Goal: Task Accomplishment & Management: Complete application form

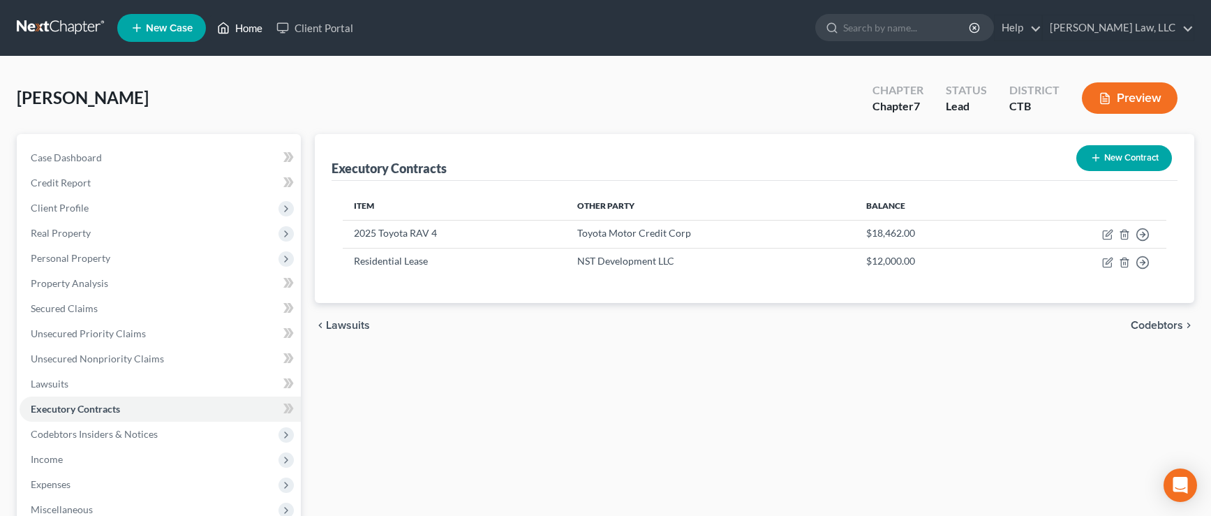
click at [256, 26] on link "Home" at bounding box center [239, 27] width 59 height 25
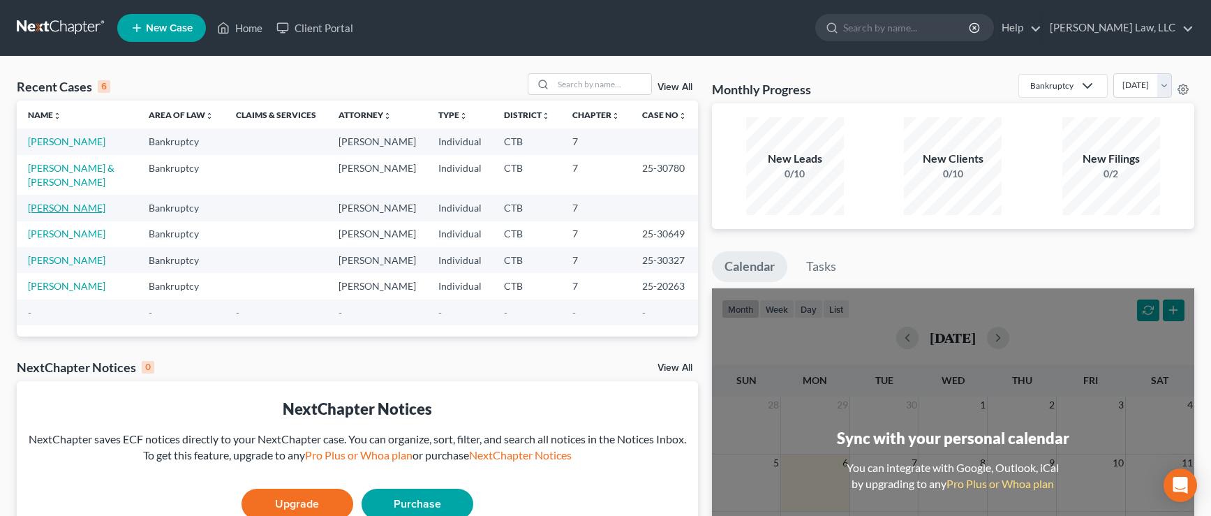
click at [41, 202] on link "[PERSON_NAME]" at bounding box center [67, 208] width 78 height 12
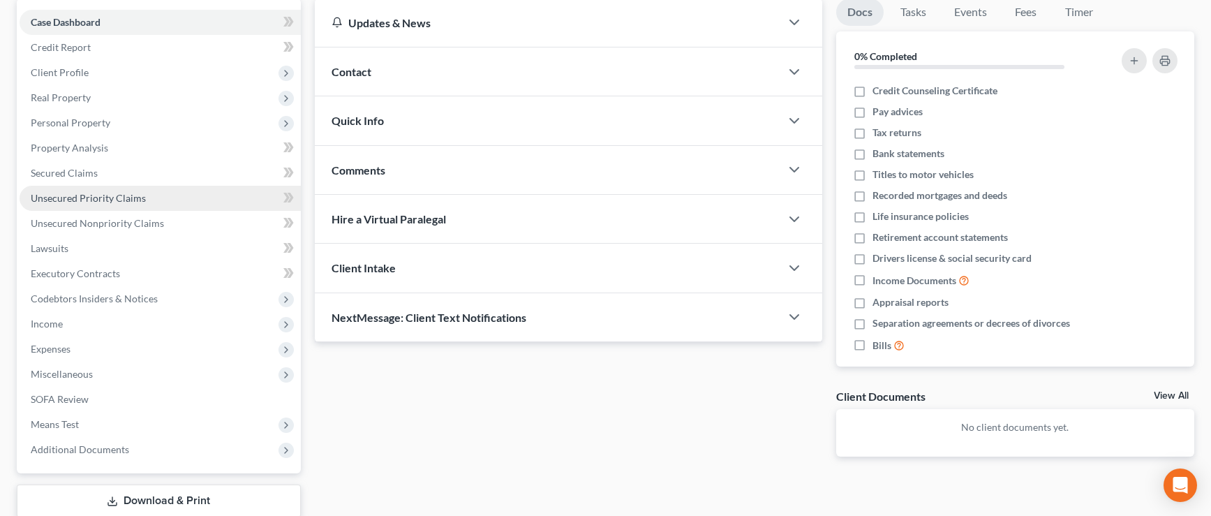
scroll to position [140, 0]
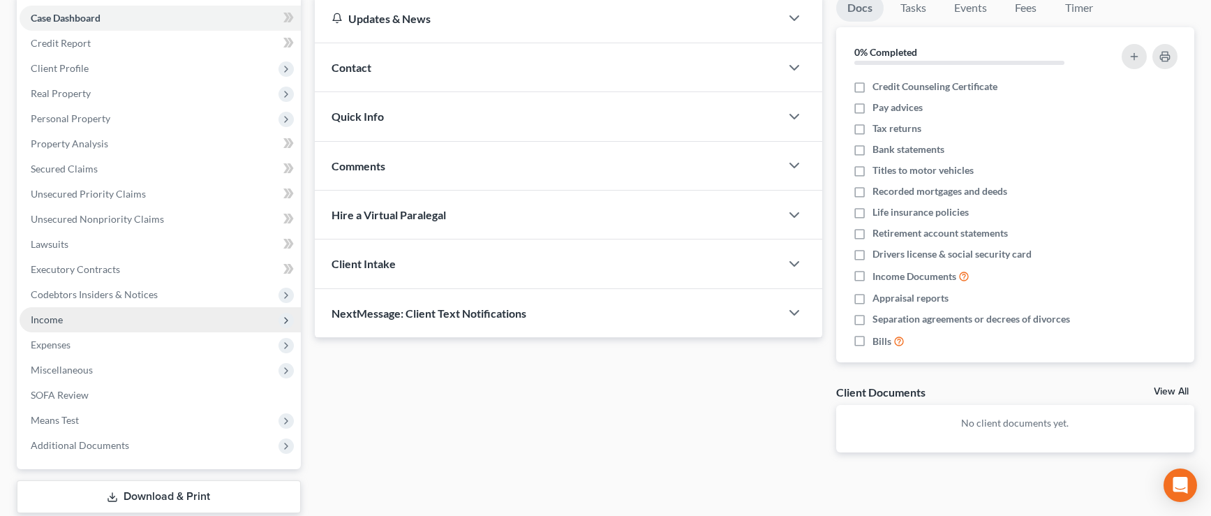
click at [52, 324] on span "Income" at bounding box center [47, 320] width 32 height 12
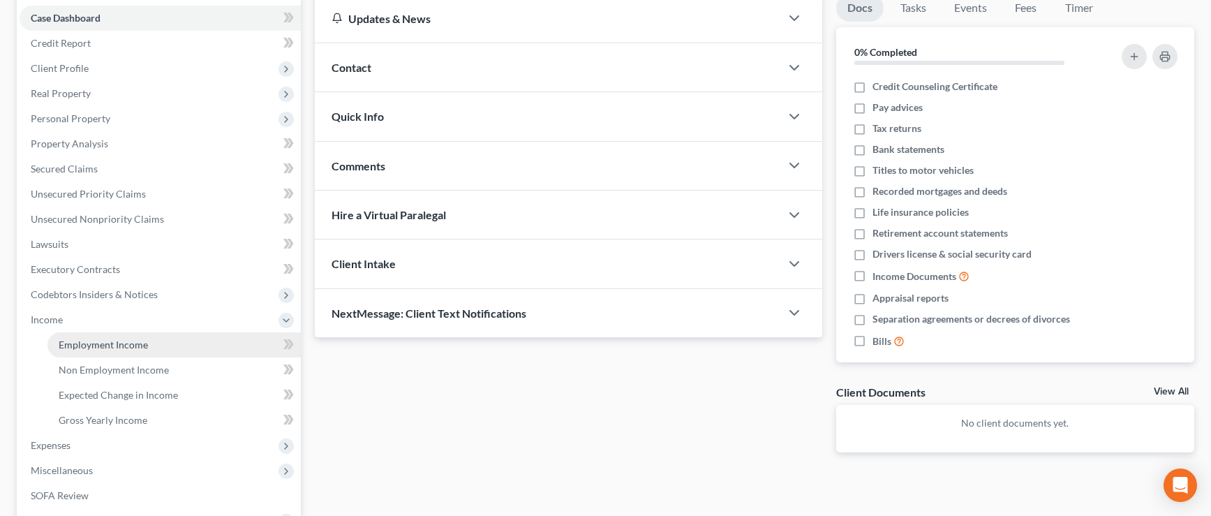
click at [129, 346] on span "Employment Income" at bounding box center [103, 345] width 89 height 12
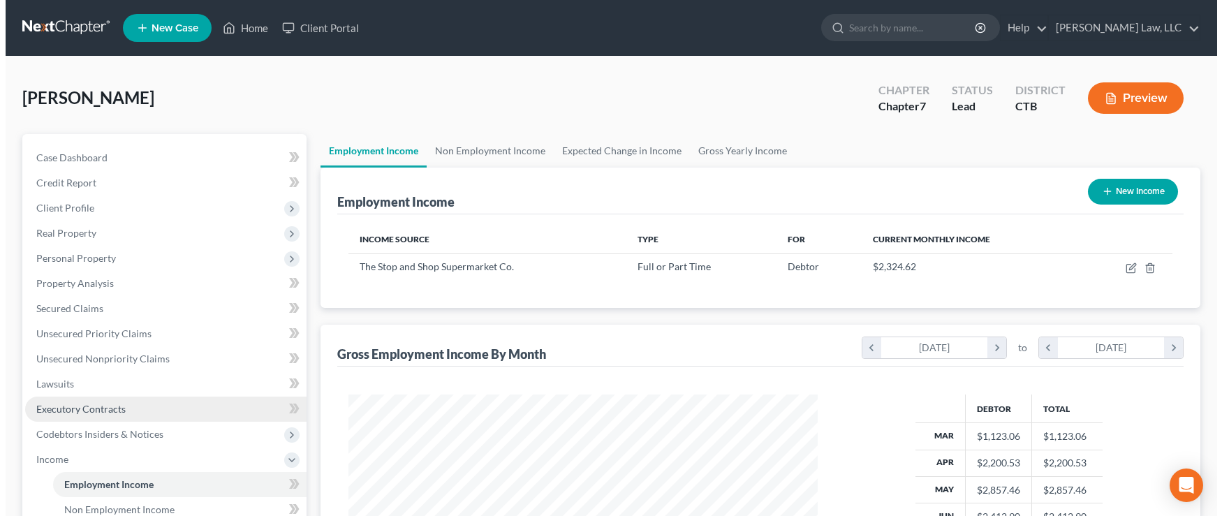
scroll to position [251, 497]
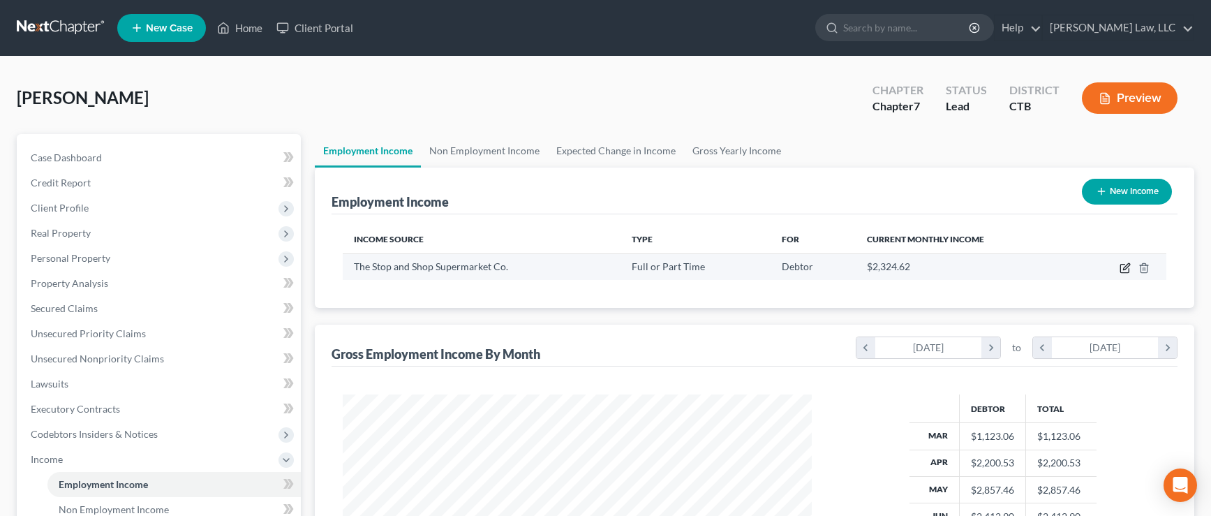
click at [1125, 267] on icon "button" at bounding box center [1126, 266] width 6 height 6
select select "0"
select select "22"
select select "3"
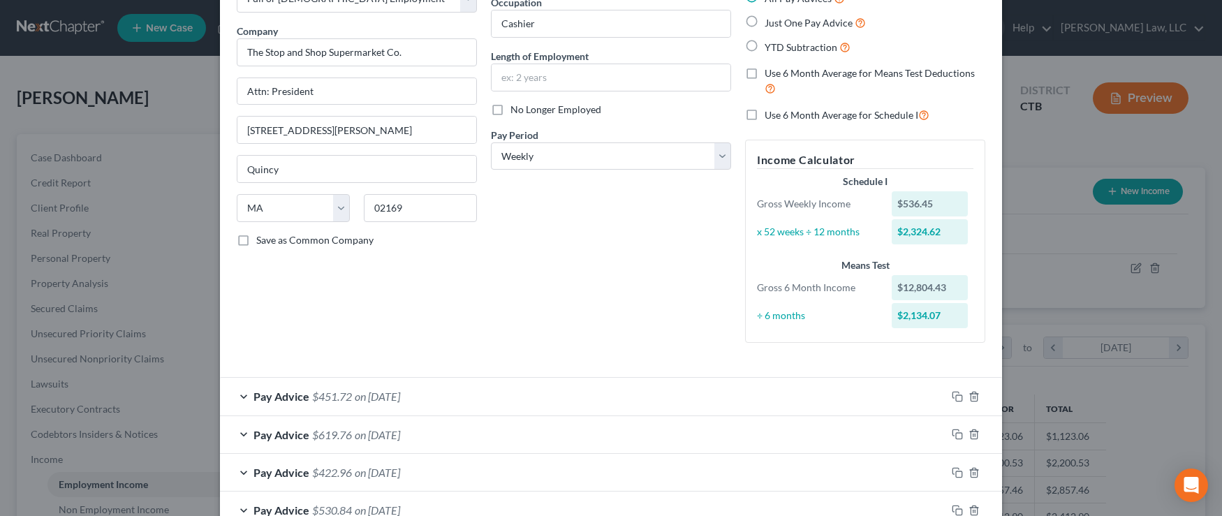
scroll to position [140, 0]
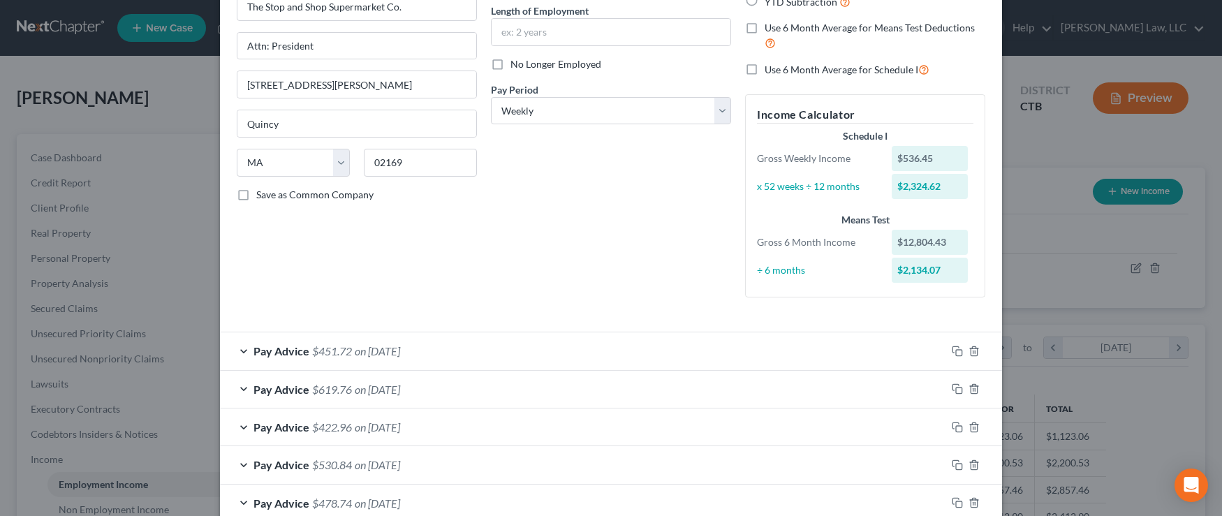
click at [582, 347] on div "Pay Advice $451.72 on [DATE]" at bounding box center [583, 350] width 726 height 37
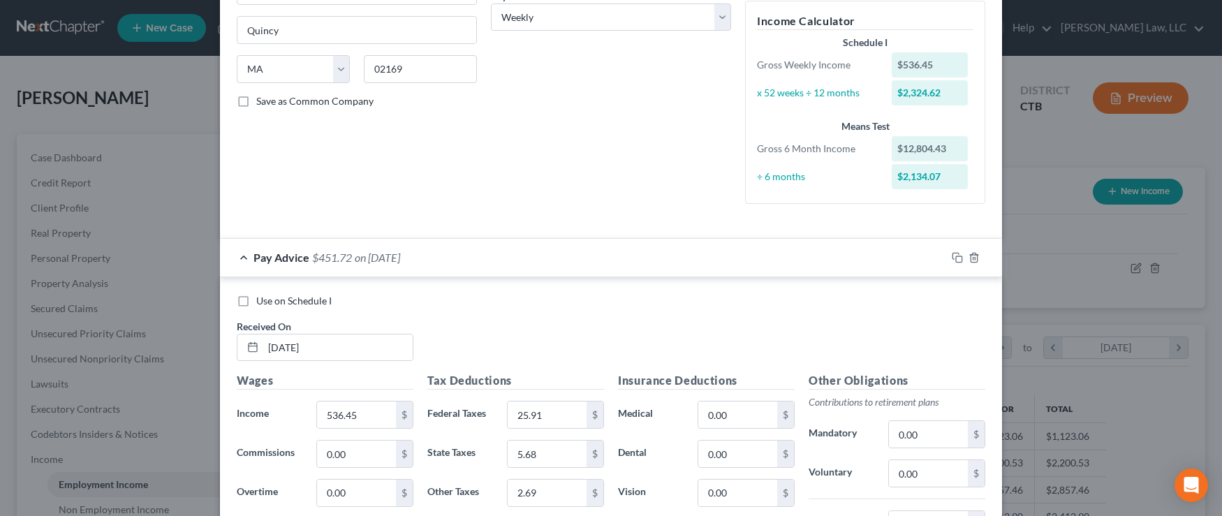
scroll to position [279, 0]
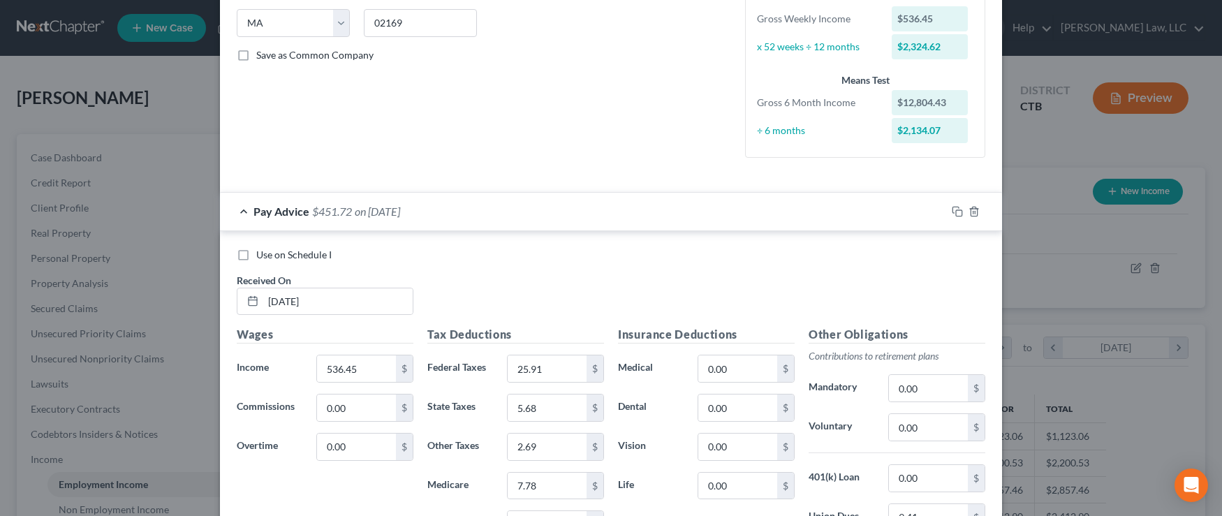
click at [815, 207] on div "Pay Advice $451.72 on [DATE]" at bounding box center [583, 211] width 726 height 37
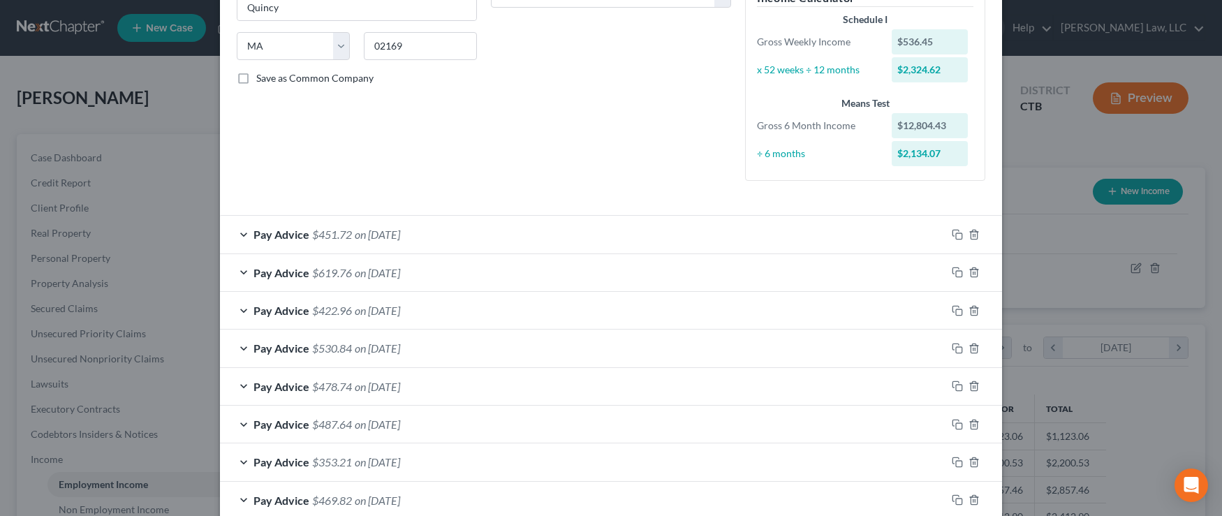
scroll to position [70, 0]
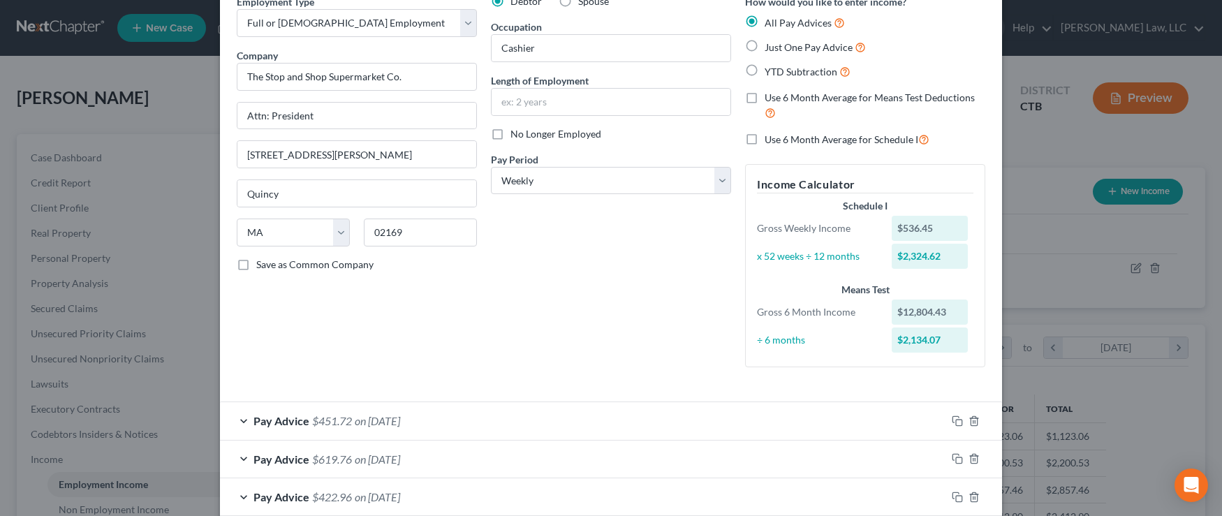
click at [256, 267] on label "Save as Common Company" at bounding box center [314, 265] width 117 height 14
click at [262, 267] on input "Save as Common Company" at bounding box center [266, 262] width 9 height 9
checkbox input "true"
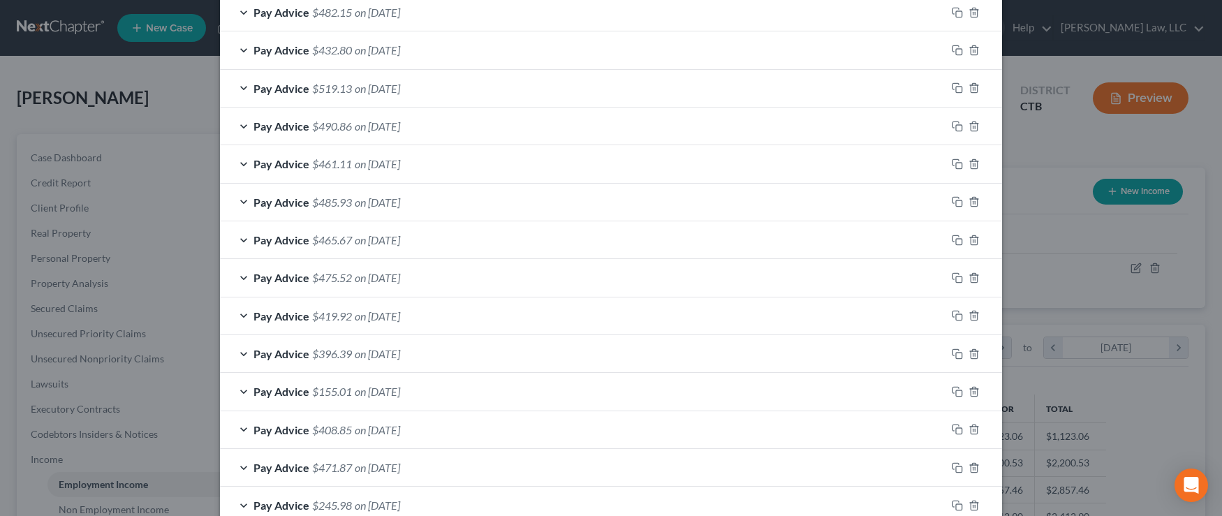
scroll to position [1360, 0]
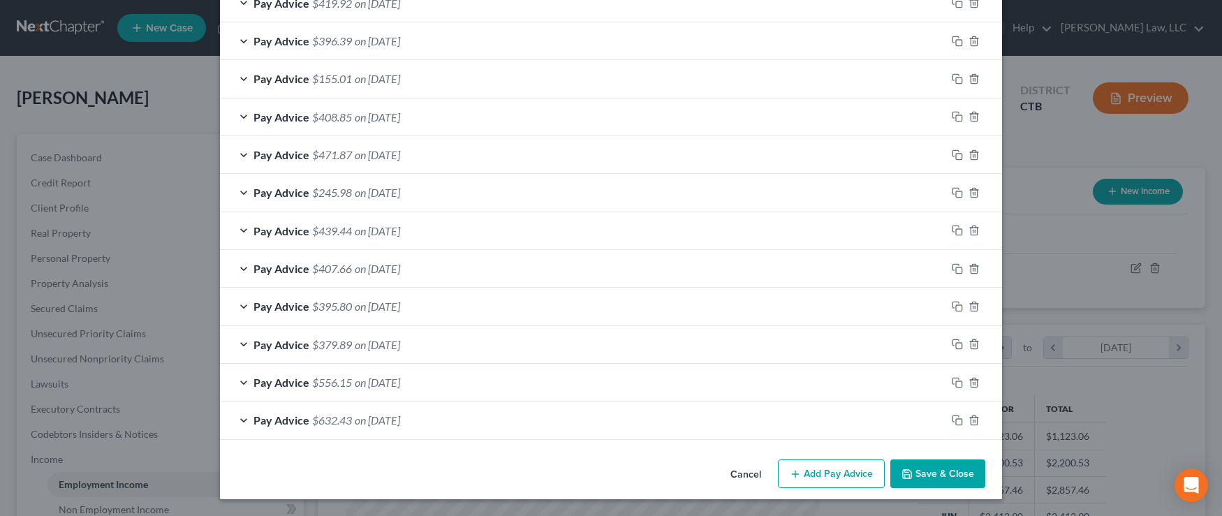
click at [795, 475] on line "button" at bounding box center [795, 474] width 0 height 6
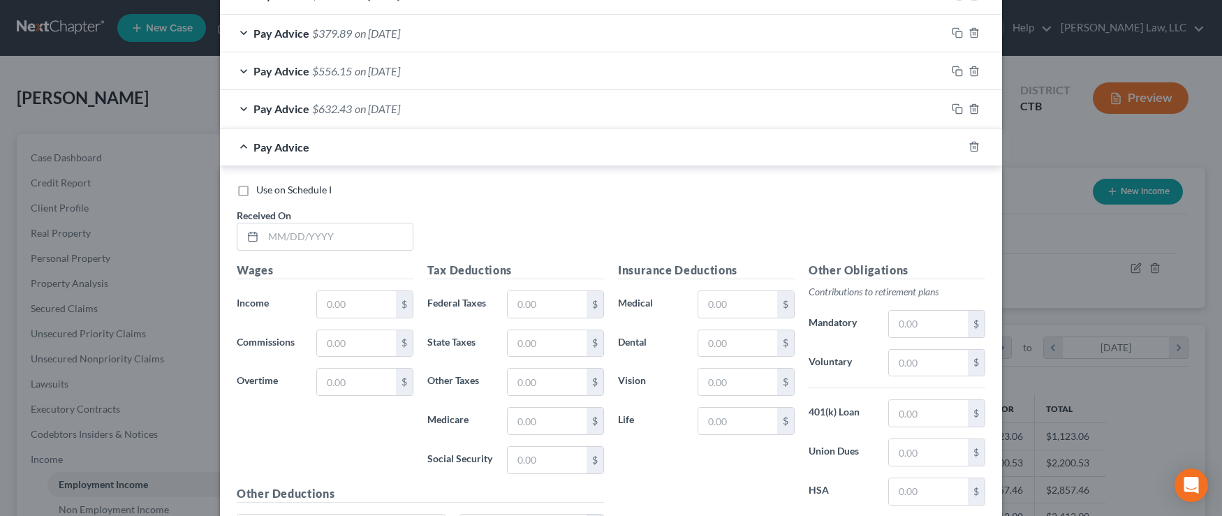
scroll to position [1818, 0]
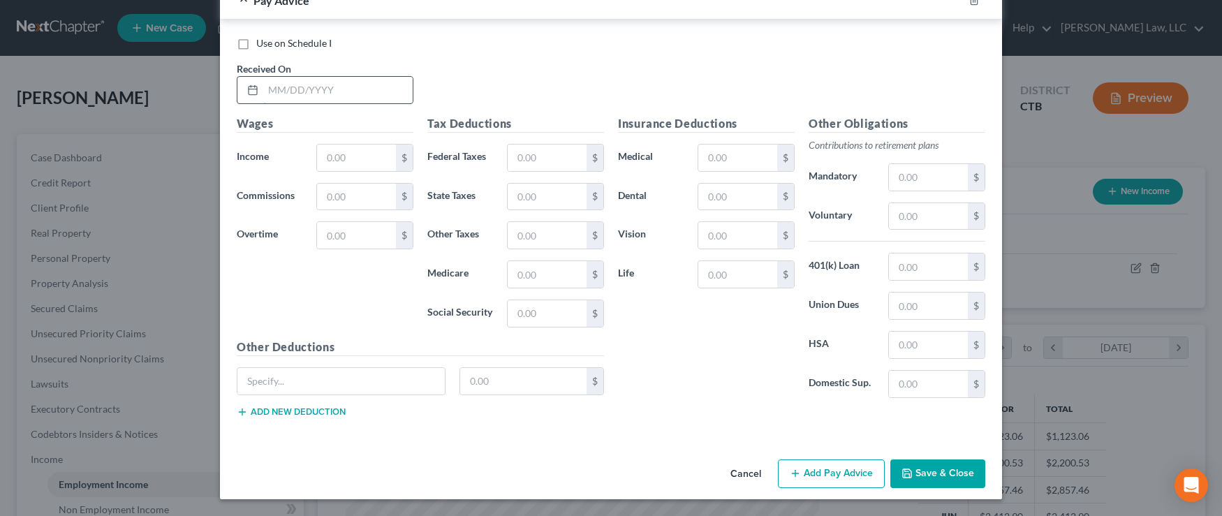
click at [297, 90] on input "text" at bounding box center [337, 90] width 149 height 27
type input "[DATE]"
click at [351, 160] on input "text" at bounding box center [356, 158] width 79 height 27
type input "435.18"
click at [531, 153] on input "text" at bounding box center [547, 158] width 79 height 27
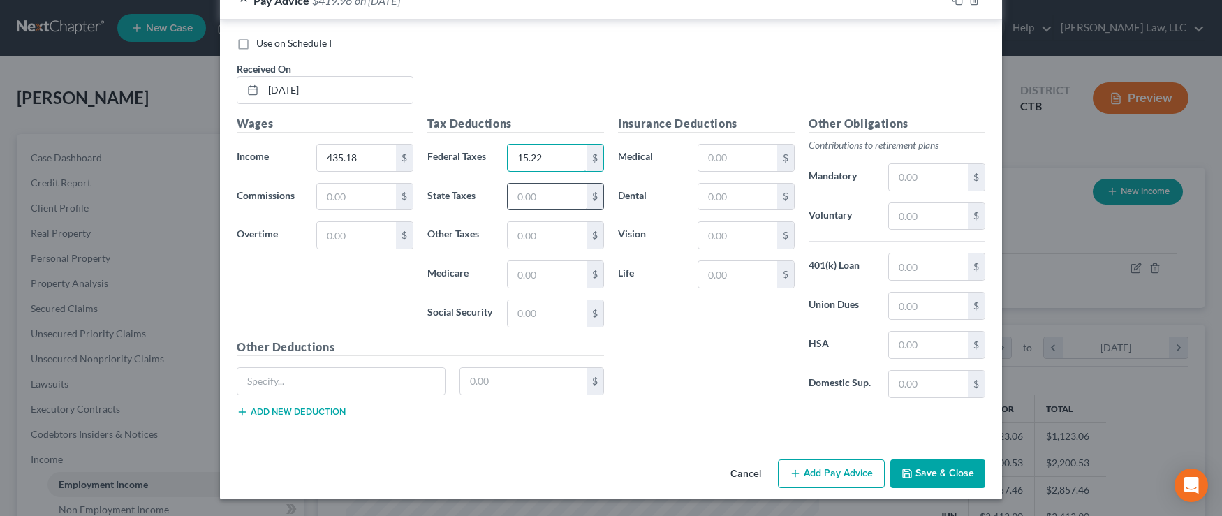
type input "15.22"
click at [540, 194] on input "text" at bounding box center [547, 197] width 79 height 27
type input "1.98"
click at [531, 235] on input "text" at bounding box center [547, 235] width 79 height 27
type input "2.17"
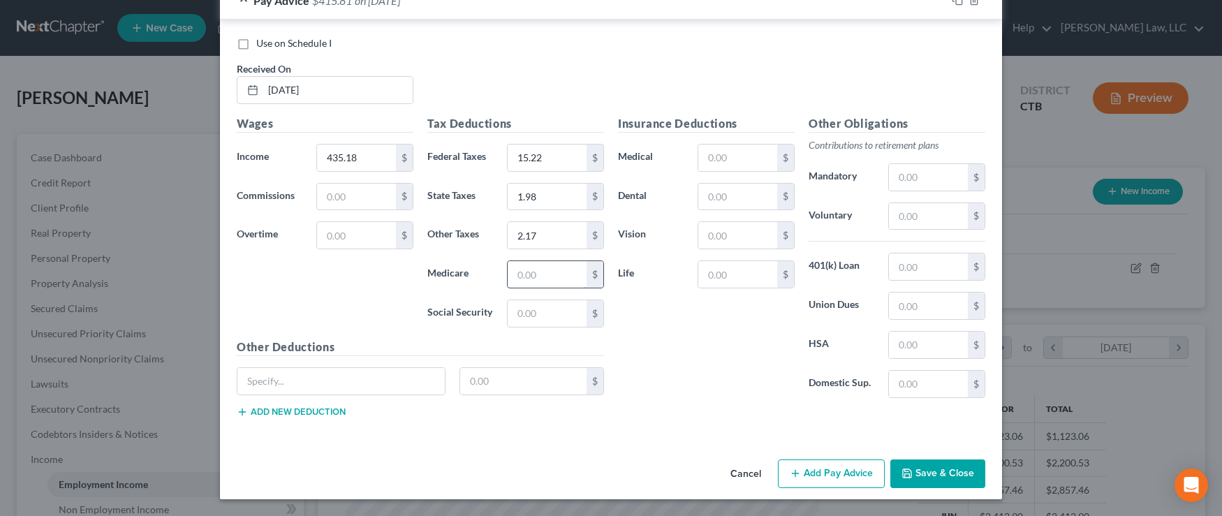
click at [556, 276] on input "text" at bounding box center [547, 274] width 79 height 27
type input "6.31"
click at [558, 316] on input "text" at bounding box center [547, 313] width 79 height 27
type input "26.99"
click at [936, 307] on input "text" at bounding box center [928, 306] width 79 height 27
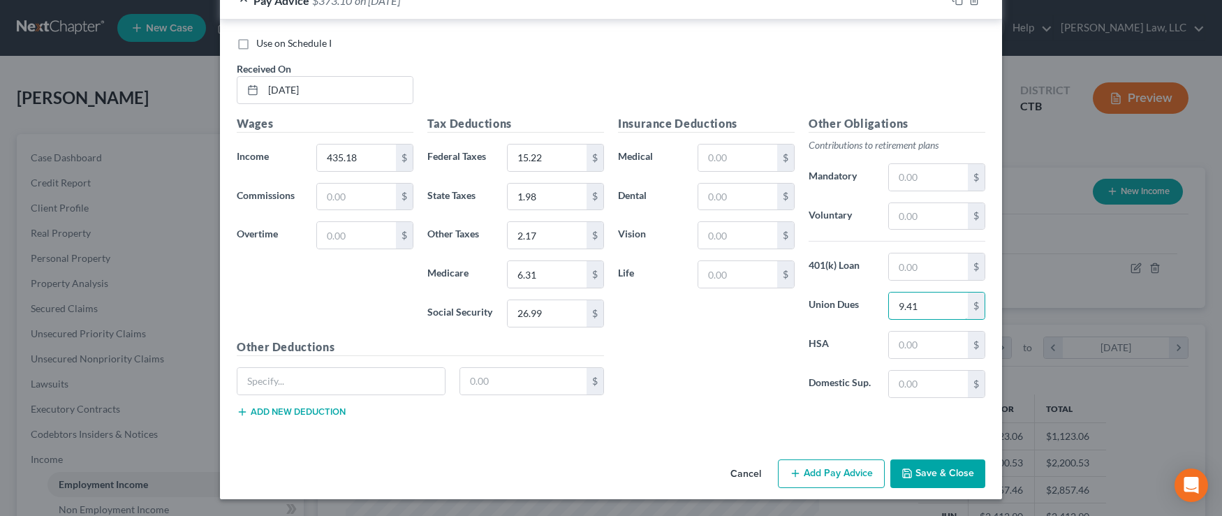
type input "9.41"
click at [531, 462] on div "Cancel Add Pay Advice Save & Close" at bounding box center [611, 477] width 782 height 46
click at [818, 481] on button "Add Pay Advice" at bounding box center [831, 473] width 107 height 29
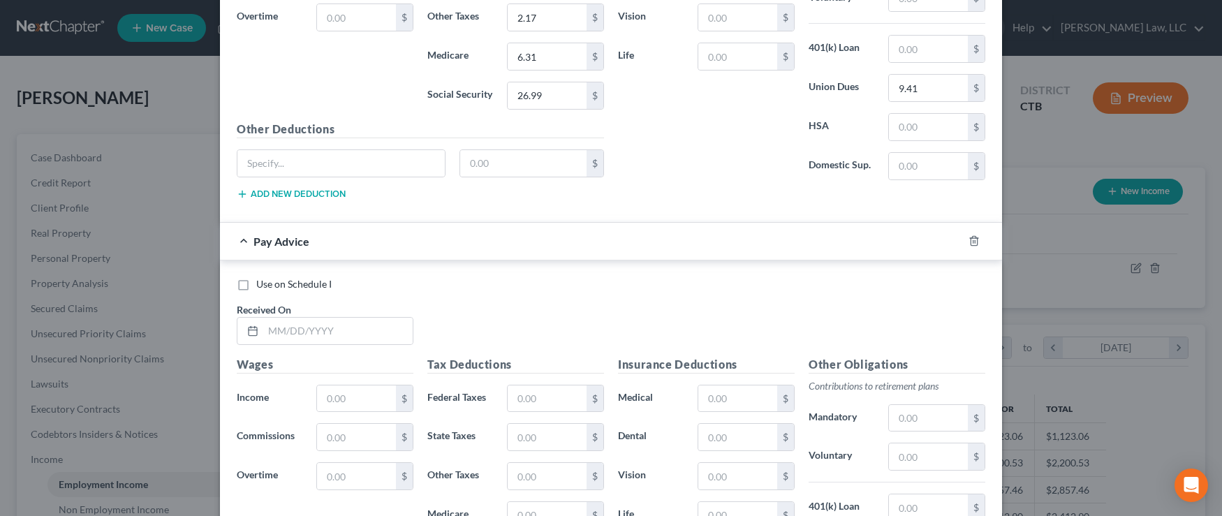
scroll to position [2277, 0]
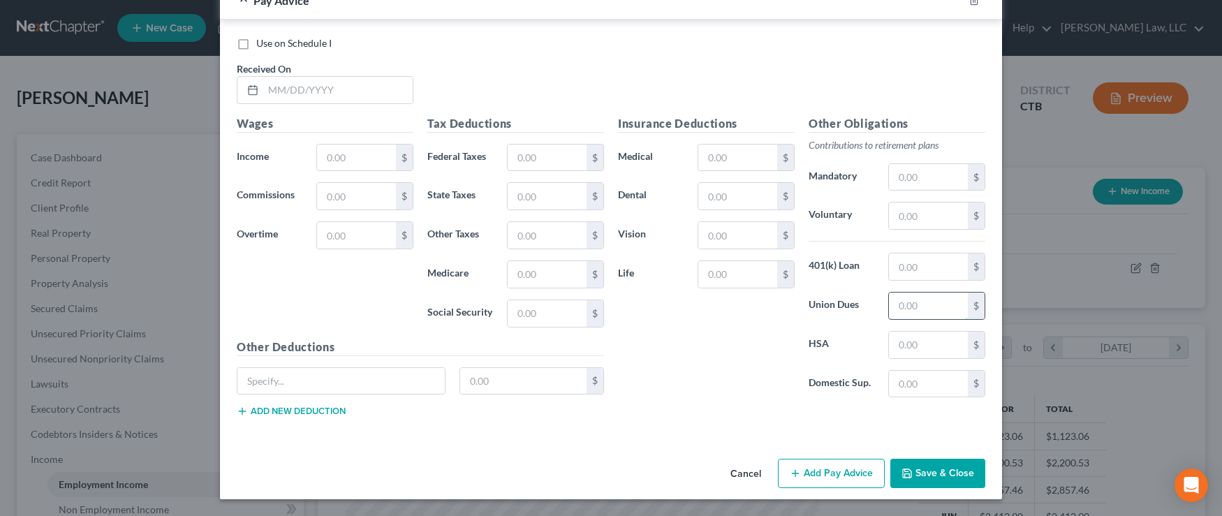
click at [903, 303] on input "text" at bounding box center [928, 306] width 79 height 27
type input "9.41"
click at [345, 94] on input "text" at bounding box center [337, 90] width 149 height 27
type input "[DATE]"
click at [347, 156] on input "text" at bounding box center [356, 158] width 79 height 27
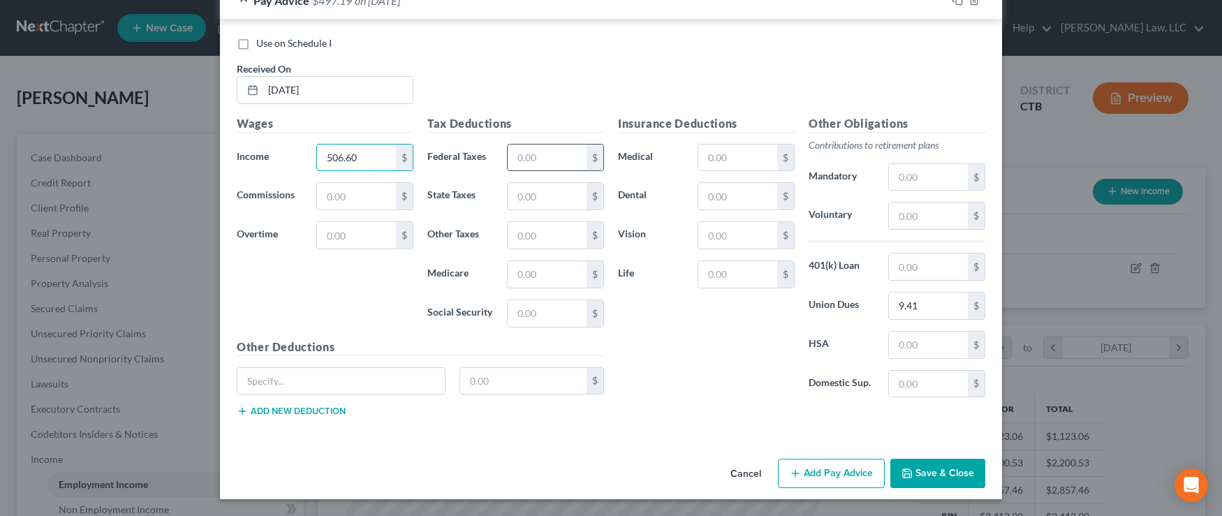
type input "506.60"
click at [526, 156] on input "text" at bounding box center [547, 158] width 79 height 27
type input "22.36"
click at [515, 190] on input "text" at bounding box center [547, 196] width 79 height 27
type input "4.54"
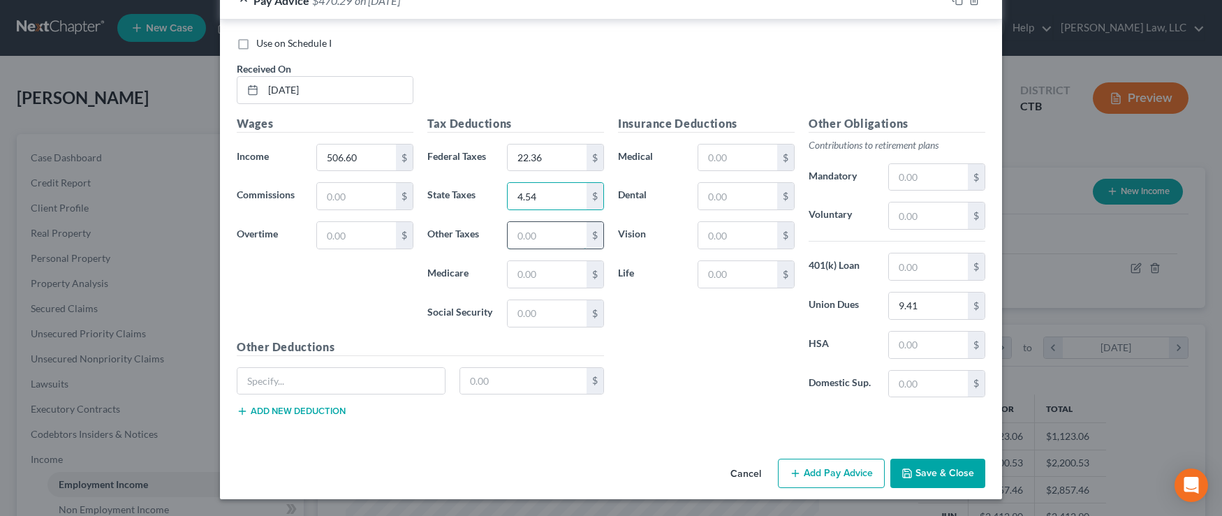
click at [536, 238] on input "text" at bounding box center [547, 235] width 79 height 27
type input "5"
type input "2.54"
click at [553, 275] on input "text" at bounding box center [547, 274] width 79 height 27
type input "7.35"
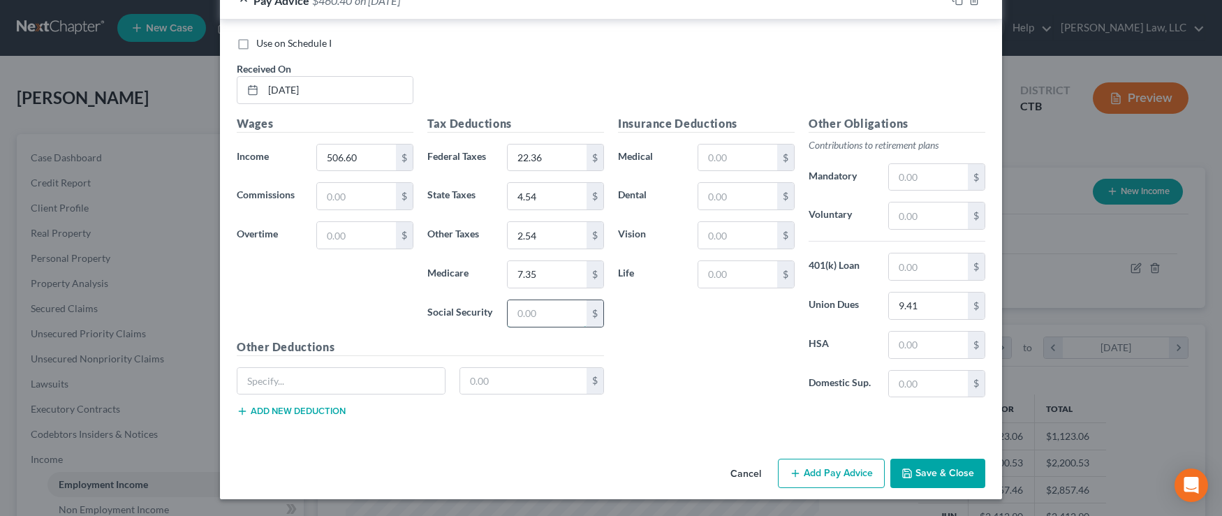
click at [546, 313] on input "text" at bounding box center [547, 313] width 79 height 27
type input "31.40"
click at [661, 367] on div "Insurance Deductions Medical $ Dental $ Vision $ Life $" at bounding box center [706, 262] width 191 height 294
click at [915, 471] on button "Save & Close" at bounding box center [937, 473] width 95 height 29
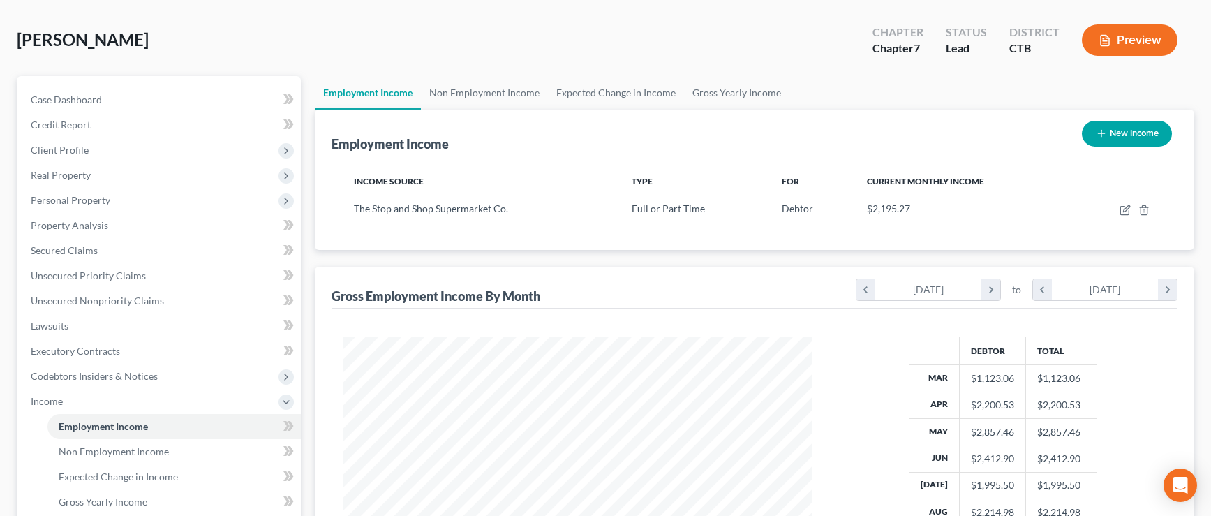
scroll to position [47, 0]
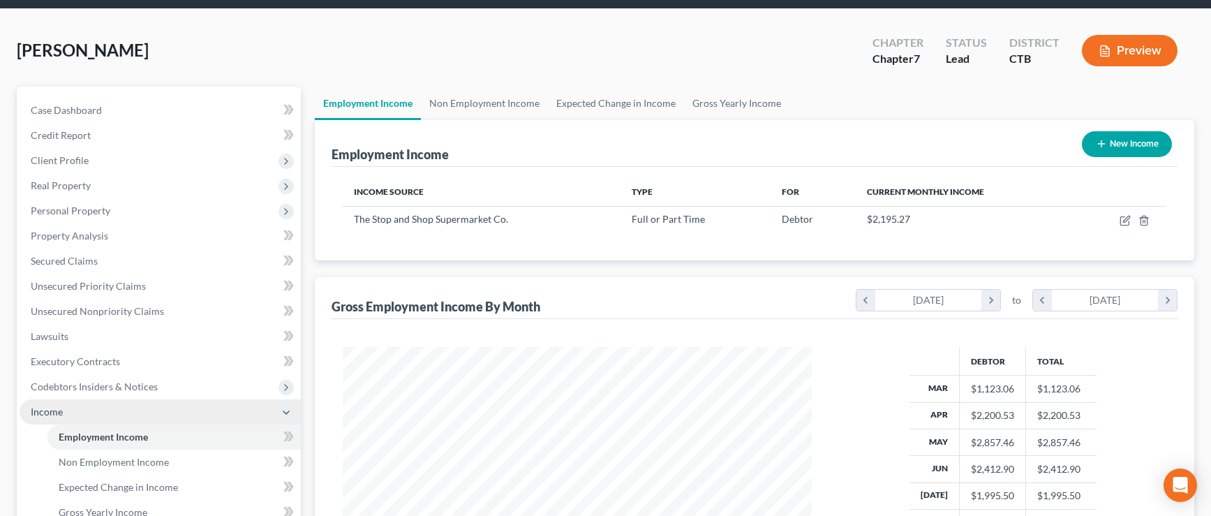
click at [58, 413] on span "Income" at bounding box center [47, 412] width 32 height 12
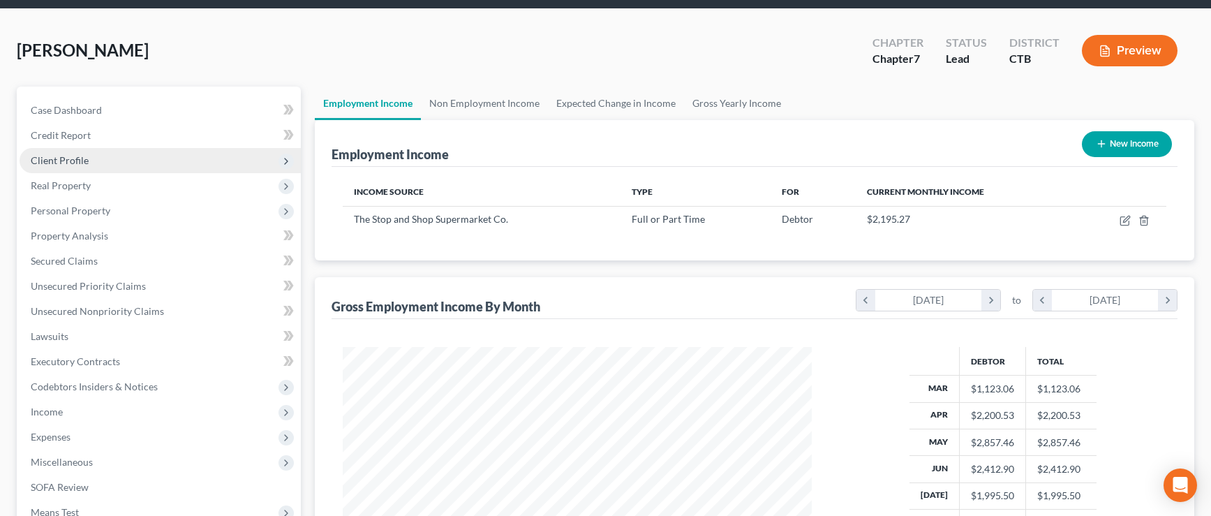
click at [54, 163] on span "Client Profile" at bounding box center [60, 160] width 58 height 12
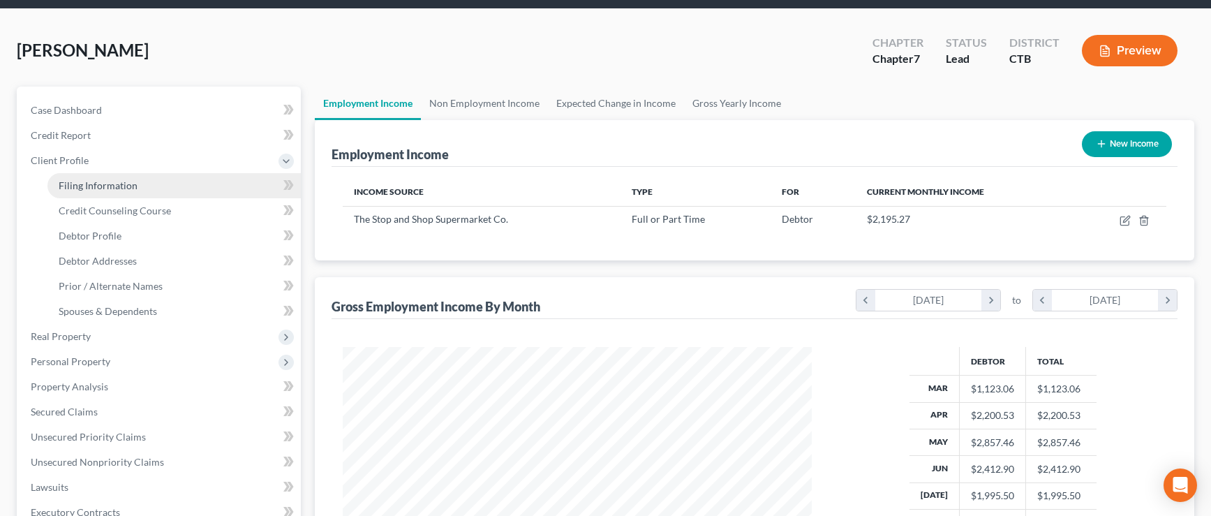
click at [66, 186] on span "Filing Information" at bounding box center [98, 185] width 79 height 12
select select "1"
select select "0"
select select "12"
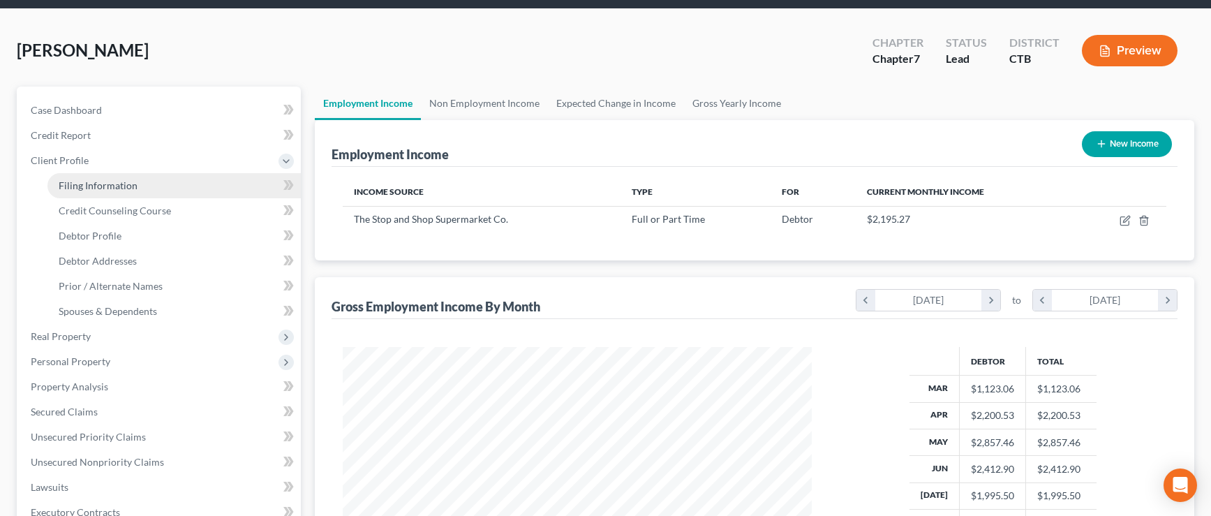
select select "0"
select select "6"
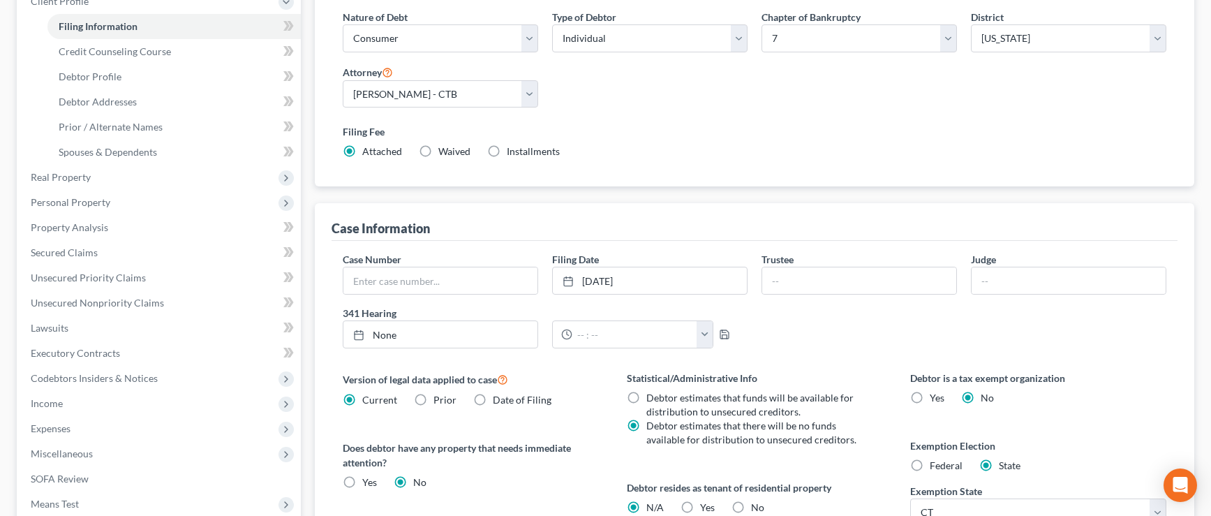
scroll to position [209, 0]
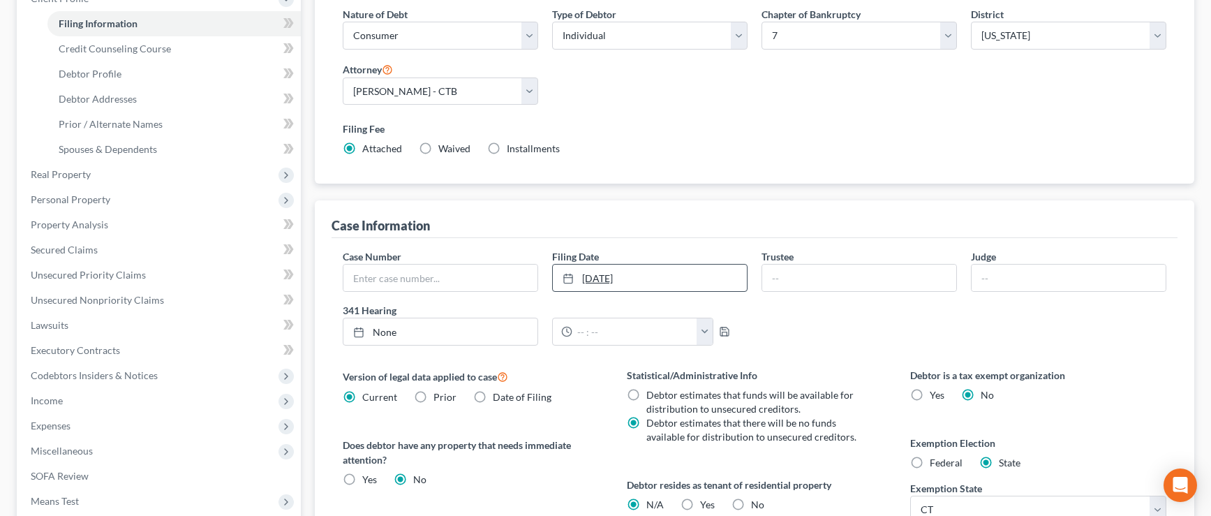
click at [568, 281] on icon at bounding box center [568, 278] width 11 height 11
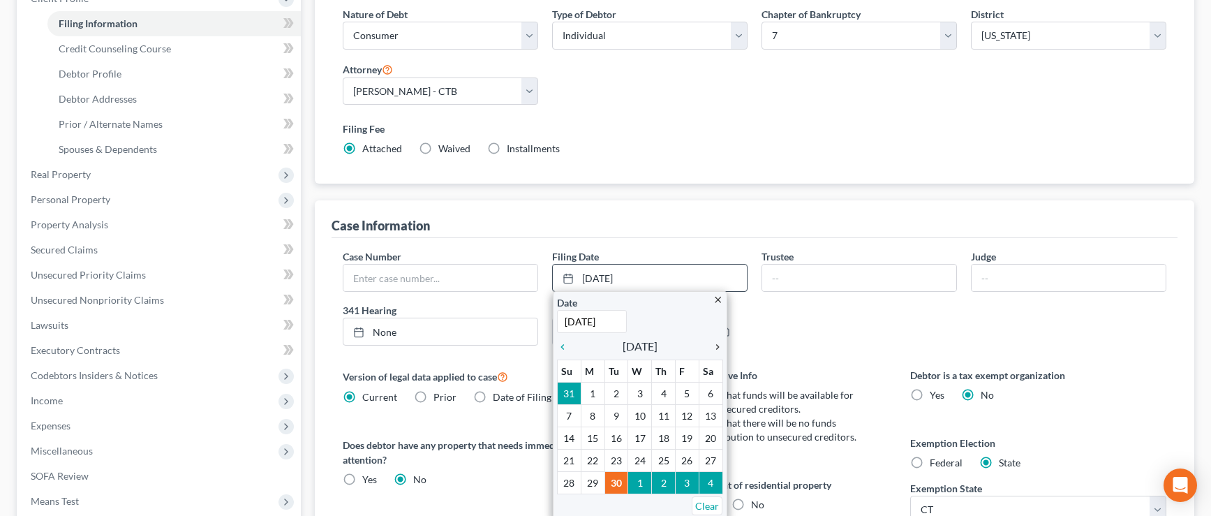
click at [719, 346] on icon "chevron_right" at bounding box center [714, 346] width 18 height 11
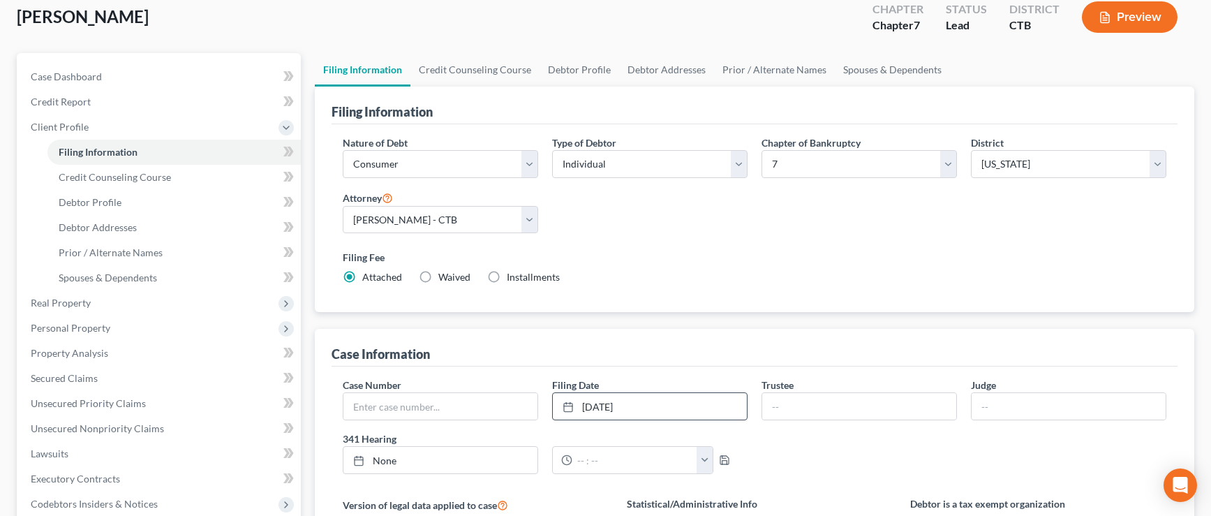
scroll to position [0, 0]
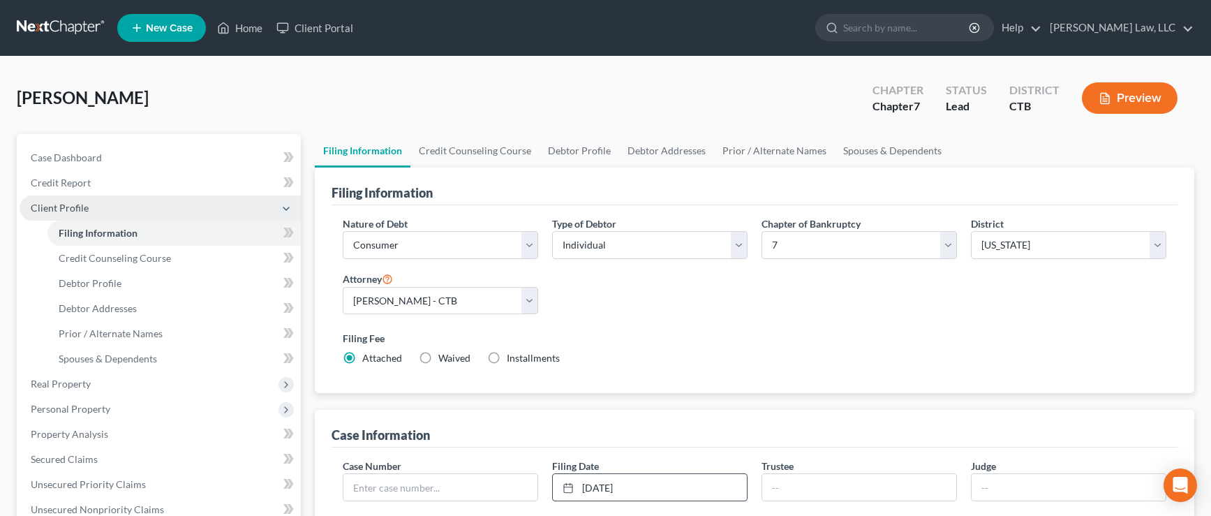
click at [46, 207] on span "Client Profile" at bounding box center [60, 208] width 58 height 12
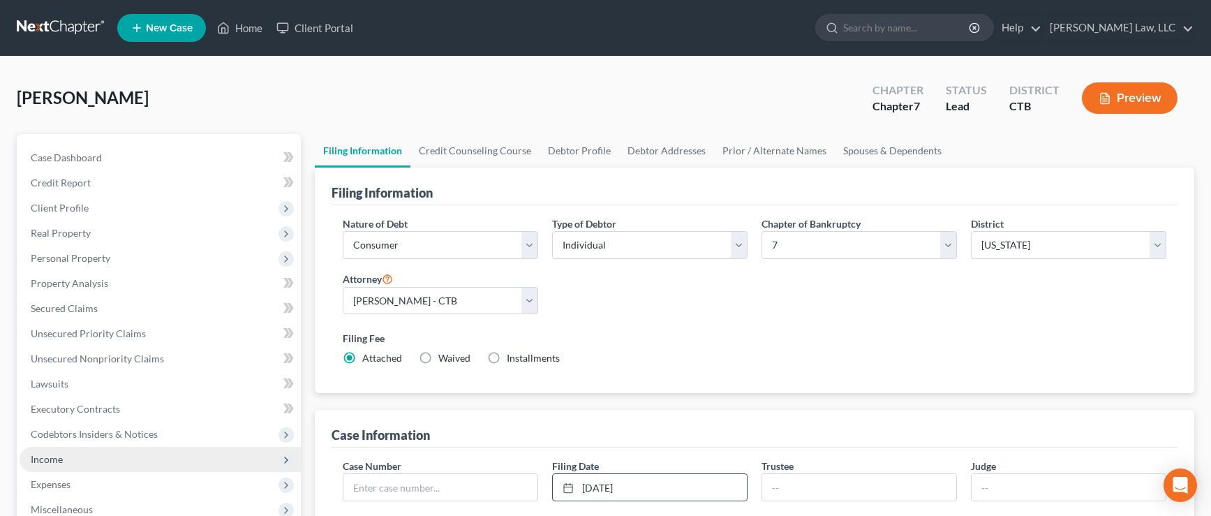
click at [54, 462] on span "Income" at bounding box center [47, 459] width 32 height 12
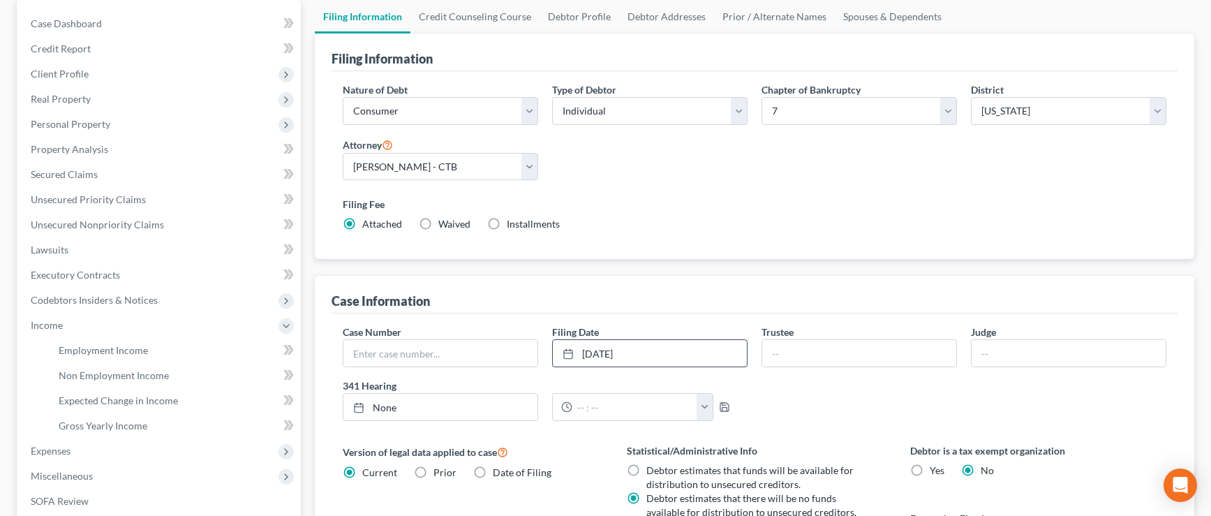
scroll to position [140, 0]
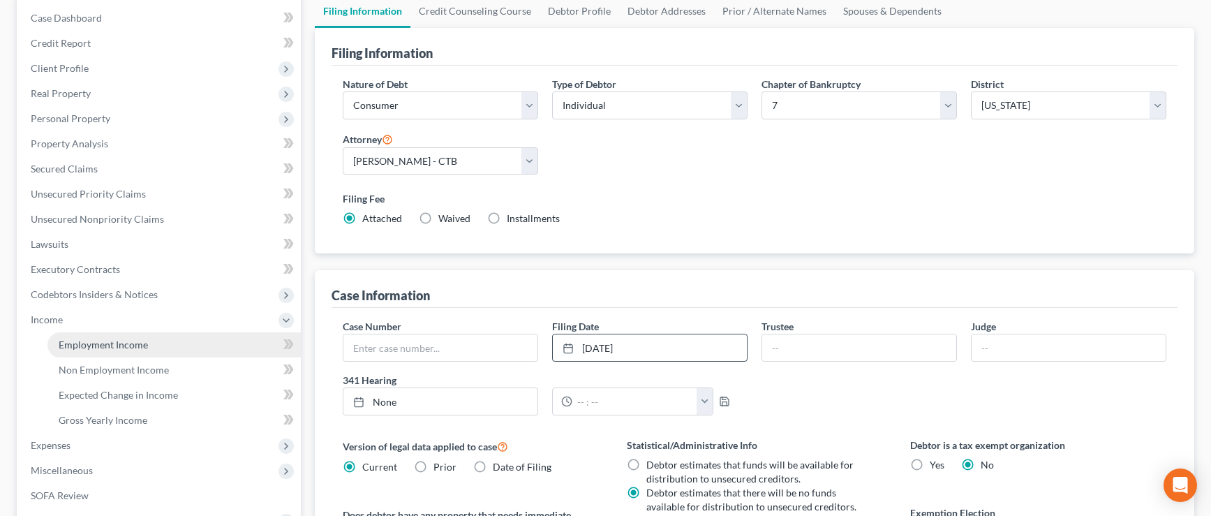
click at [115, 345] on span "Employment Income" at bounding box center [103, 345] width 89 height 12
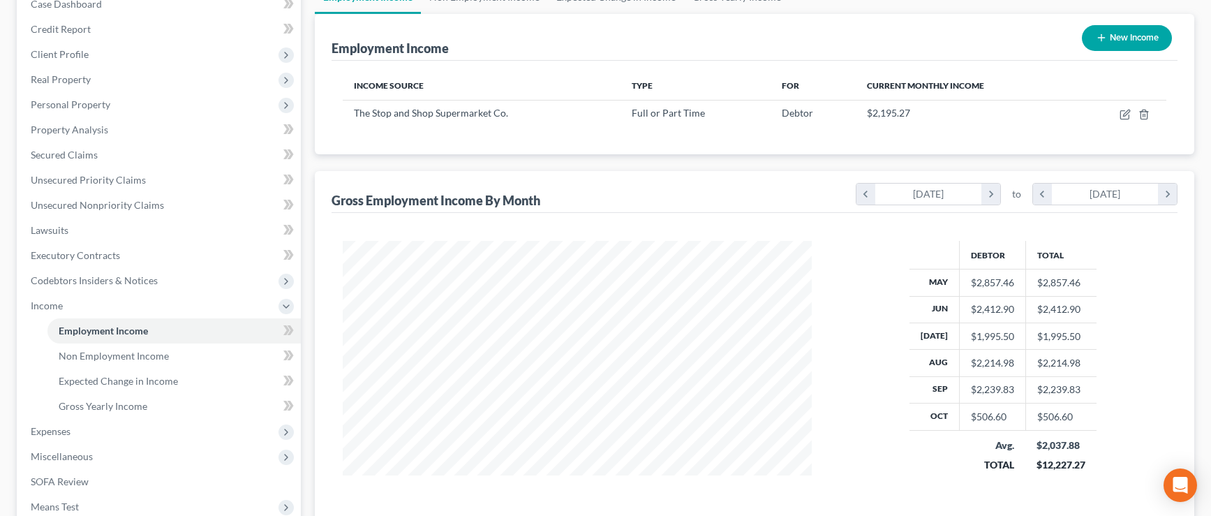
scroll to position [209, 0]
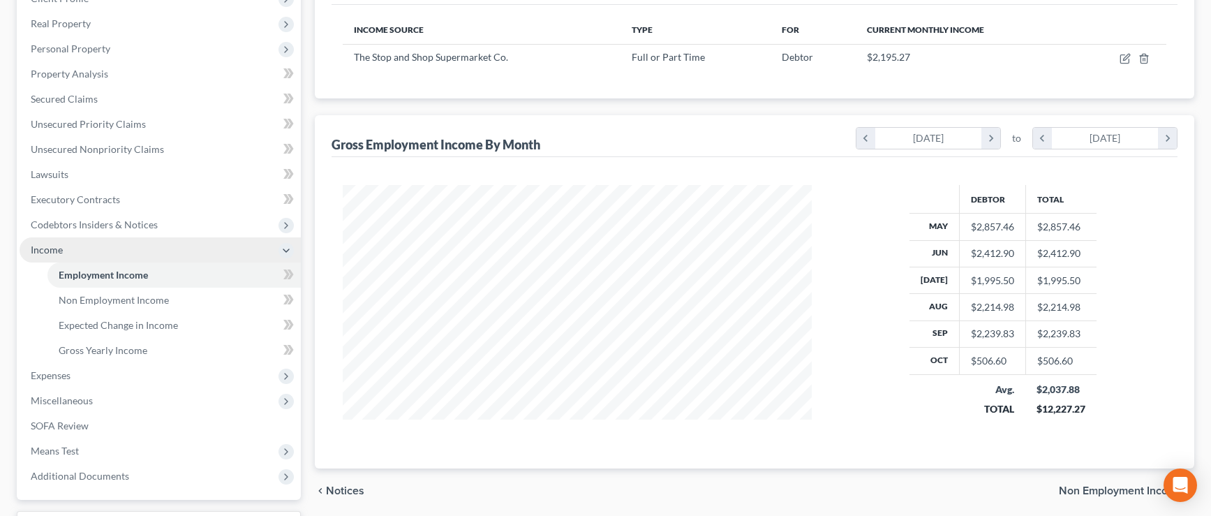
click at [35, 251] on span "Income" at bounding box center [47, 250] width 32 height 12
